Goal: Information Seeking & Learning: Compare options

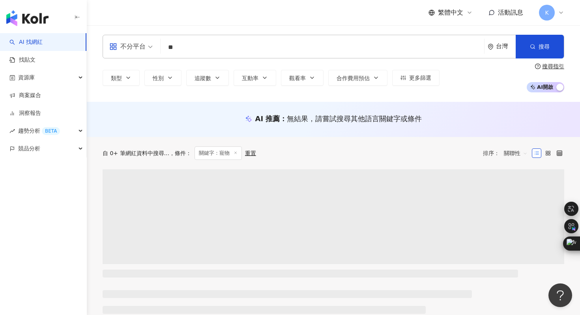
type input "*"
click at [151, 46] on span "不分平台" at bounding box center [130, 46] width 43 height 13
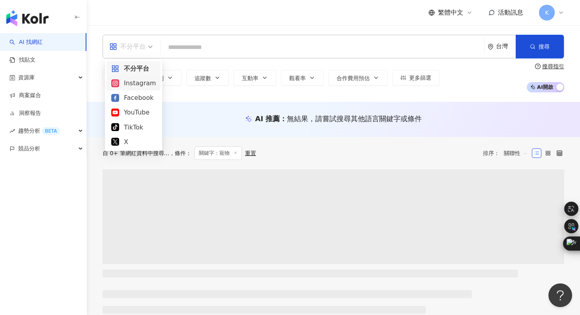
click at [141, 87] on div "Instagram" at bounding box center [133, 83] width 45 height 10
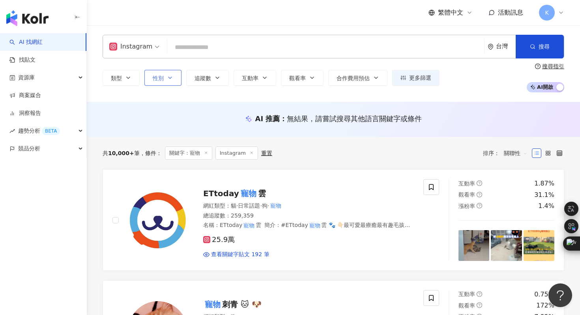
click at [171, 83] on button "性別" at bounding box center [162, 78] width 37 height 16
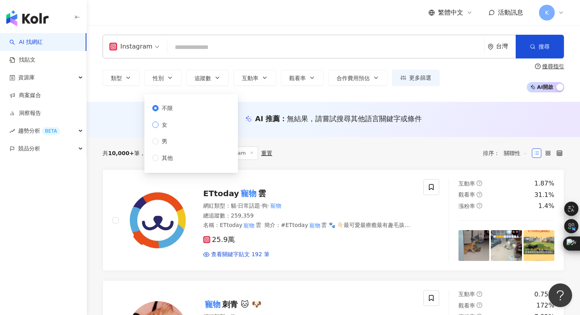
click at [165, 127] on span "女" at bounding box center [165, 124] width 12 height 9
click at [243, 98] on div "Instagram 台灣 搜尋 類型 性別 追蹤數 互動率 觀看率 合作費用預估 更多篩選 不限 女 男 其他 搜尋指引 AI 開啟 AI 關閉" at bounding box center [333, 63] width 493 height 77
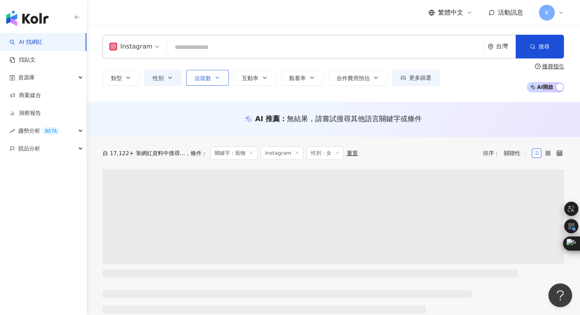
click at [218, 79] on icon "button" at bounding box center [217, 78] width 6 height 6
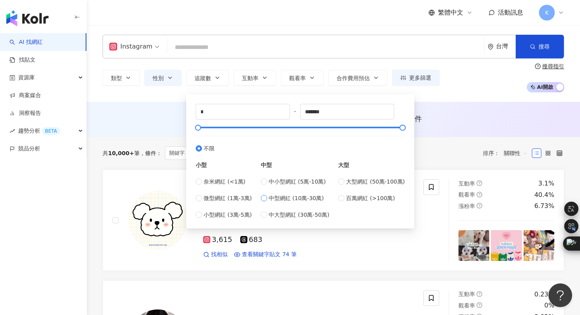
click at [283, 200] on span "中型網紅 (10萬-30萬)" at bounding box center [296, 198] width 55 height 9
type input "******"
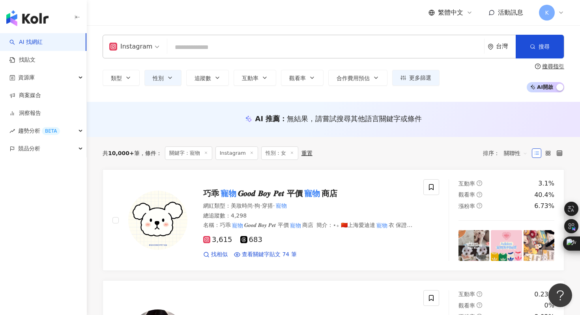
click at [441, 123] on div "AI 推薦 ： 無結果，請嘗試搜尋其他語言關鍵字或條件" at bounding box center [333, 119] width 461 height 10
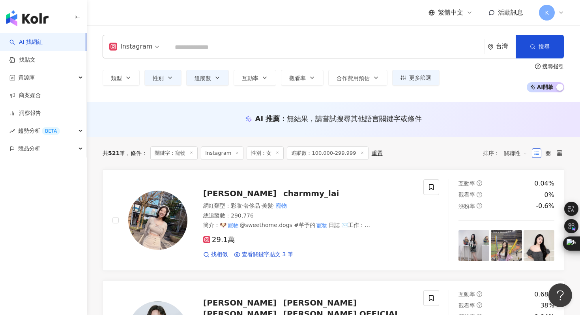
click at [192, 154] on icon at bounding box center [191, 153] width 4 height 4
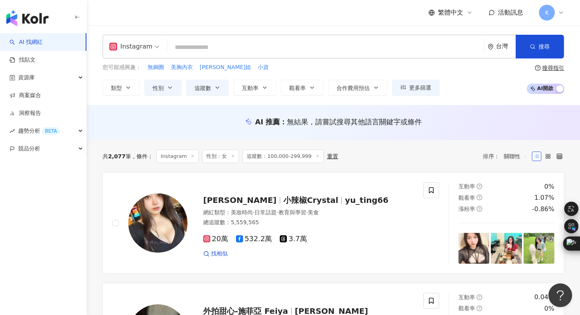
click at [211, 50] on input "search" at bounding box center [325, 47] width 310 height 15
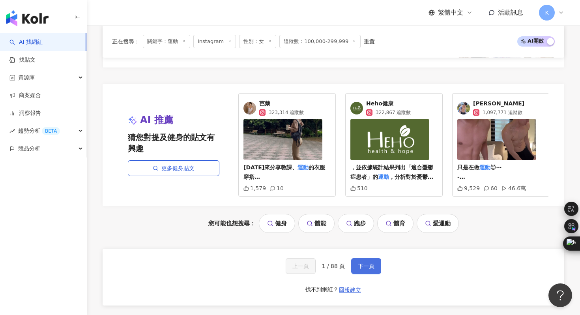
type input "**"
click at [374, 262] on button "下一頁" at bounding box center [366, 266] width 30 height 16
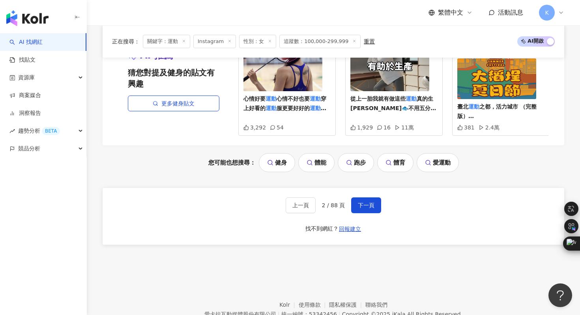
scroll to position [1678, 0]
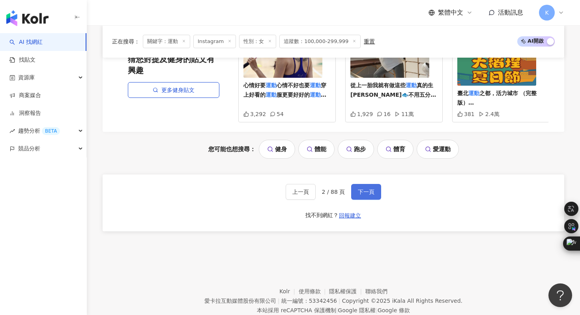
click at [372, 184] on button "下一頁" at bounding box center [366, 192] width 30 height 16
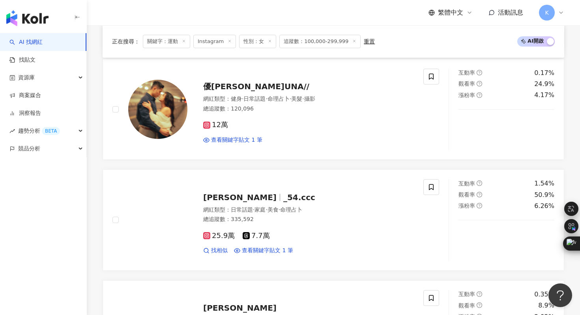
scroll to position [1670, 0]
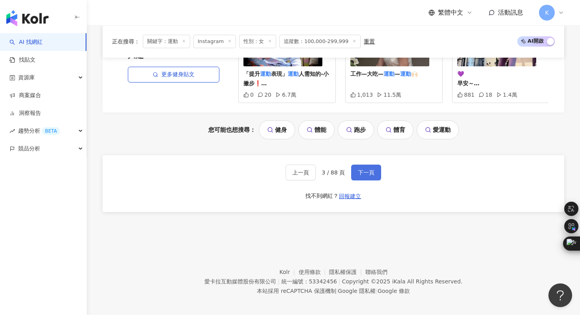
click at [369, 169] on span "下一頁" at bounding box center [366, 172] width 17 height 6
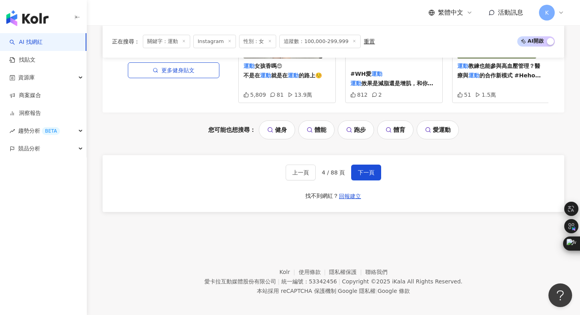
scroll to position [1679, 0]
click at [361, 166] on button "下一頁" at bounding box center [366, 172] width 30 height 16
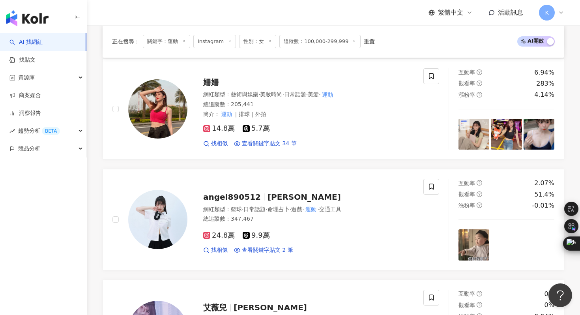
scroll to position [1671, 0]
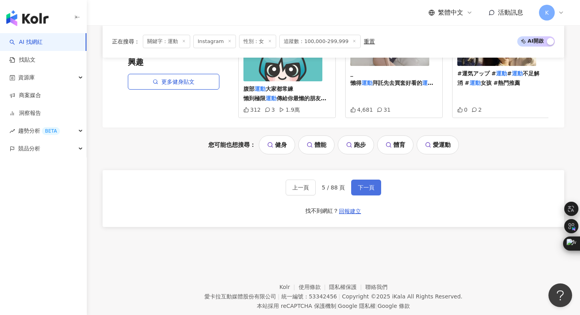
click at [361, 179] on button "下一頁" at bounding box center [366, 187] width 30 height 16
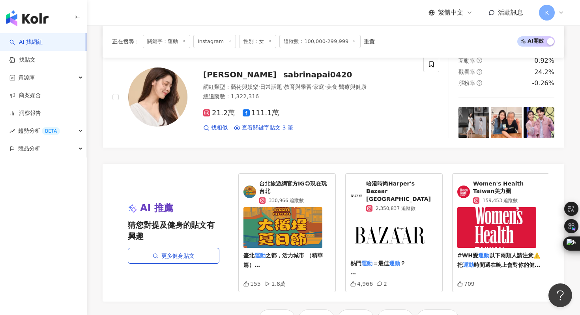
scroll to position [1505, 0]
